Goal: Find specific page/section: Find specific page/section

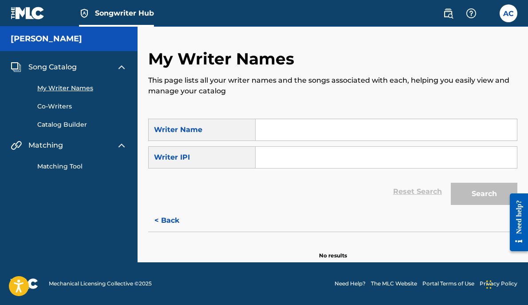
click at [41, 63] on span "Song Catalog" at bounding box center [52, 67] width 48 height 11
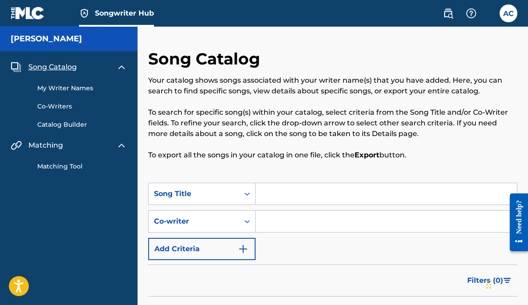
click at [190, 87] on p "Your catalog shows songs associated with your writer name(s) that you have adde…" at bounding box center [332, 85] width 369 height 21
click at [91, 90] on link "My Writer Names" at bounding box center [82, 87] width 90 height 9
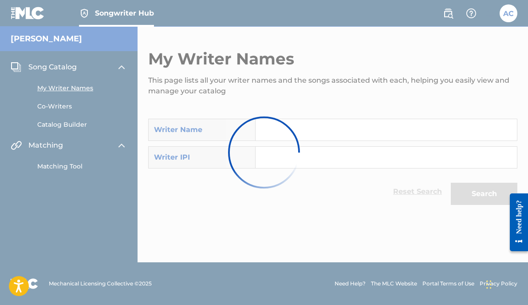
click at [91, 90] on div at bounding box center [264, 152] width 528 height 305
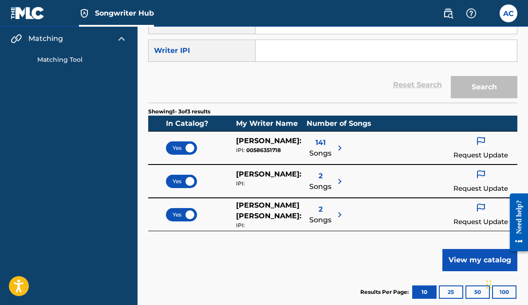
scroll to position [124, 0]
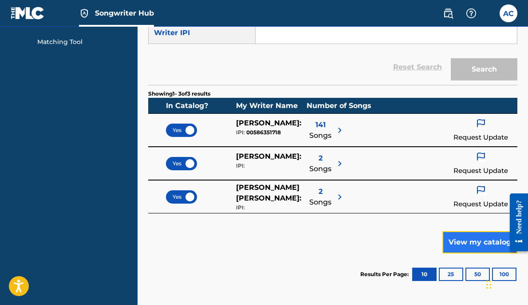
click at [476, 239] on button "View my catalog" at bounding box center [480, 242] width 75 height 22
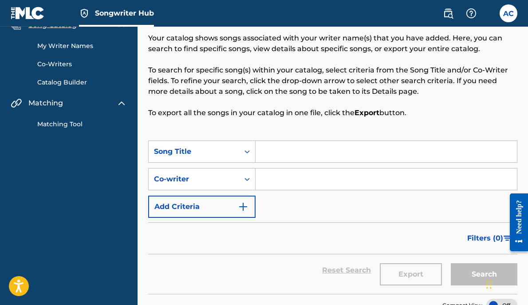
scroll to position [39, 0]
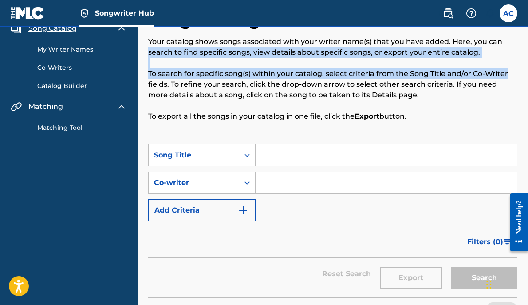
drag, startPoint x: 526, startPoint y: 79, endPoint x: 528, endPoint y: 43, distance: 35.6
click at [528, 43] on html "Accessibility Screen-Reader Guide, Feedback, and Issue Reporting | New window 0…" at bounding box center [264, 113] width 528 height 305
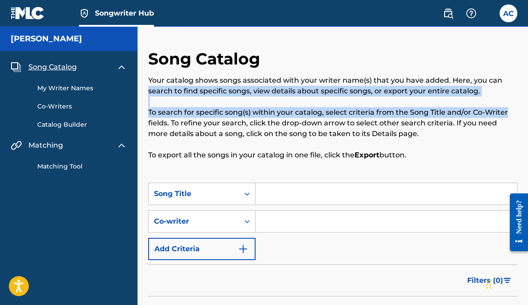
click at [69, 70] on span "Song Catalog" at bounding box center [52, 67] width 48 height 11
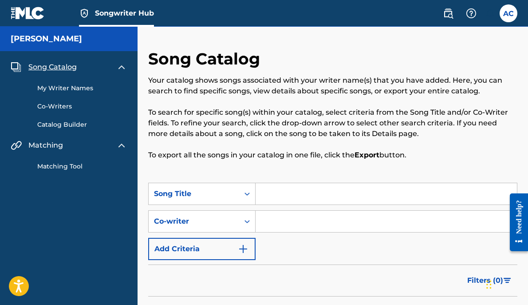
click at [233, 79] on p "Your catalog shows songs associated with your writer name(s) that you have adde…" at bounding box center [332, 85] width 369 height 21
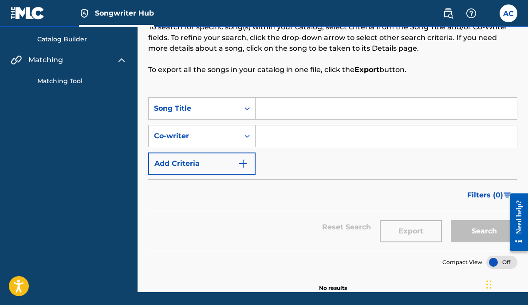
scroll to position [89, 0]
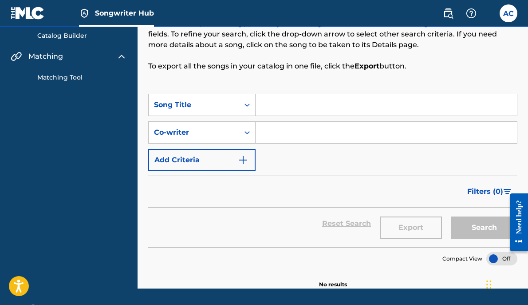
click at [84, 71] on div "Matching Tool" at bounding box center [69, 72] width 116 height 20
click at [68, 78] on link "Matching Tool" at bounding box center [82, 77] width 90 height 9
